Goal: Task Accomplishment & Management: Use online tool/utility

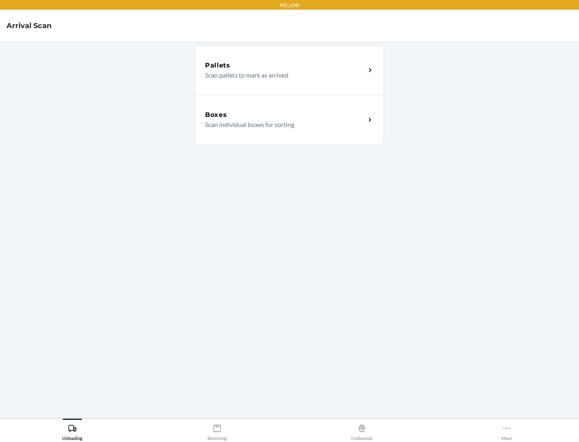
click at [285, 115] on div "Boxes" at bounding box center [285, 115] width 160 height 10
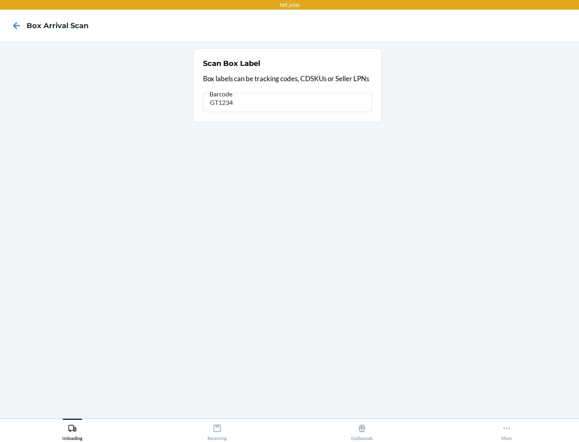
type input "GT1234"
